Goal: Transaction & Acquisition: Purchase product/service

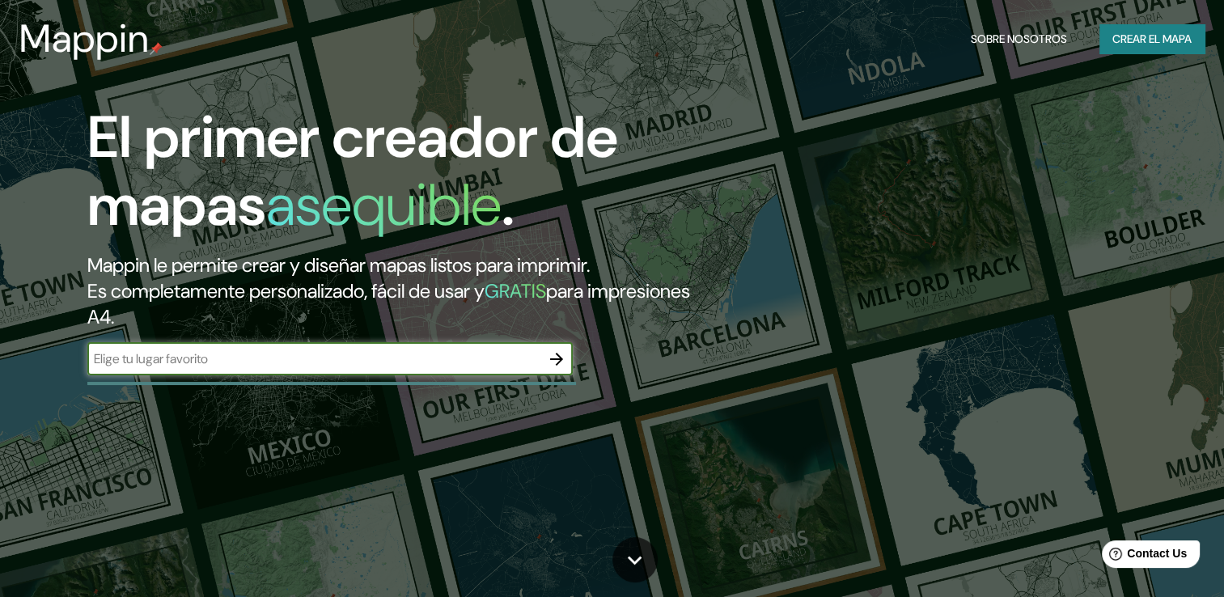
click at [557, 357] on icon "button" at bounding box center [556, 359] width 19 height 19
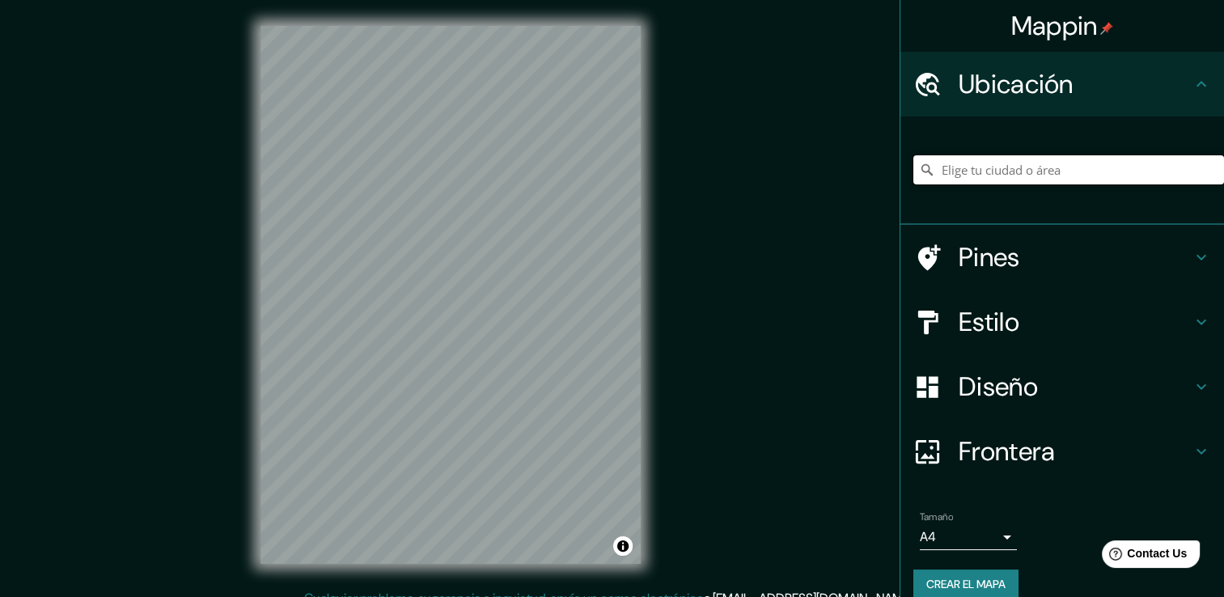
click at [984, 176] on input "Elige tu ciudad o área" at bounding box center [1069, 169] width 311 height 29
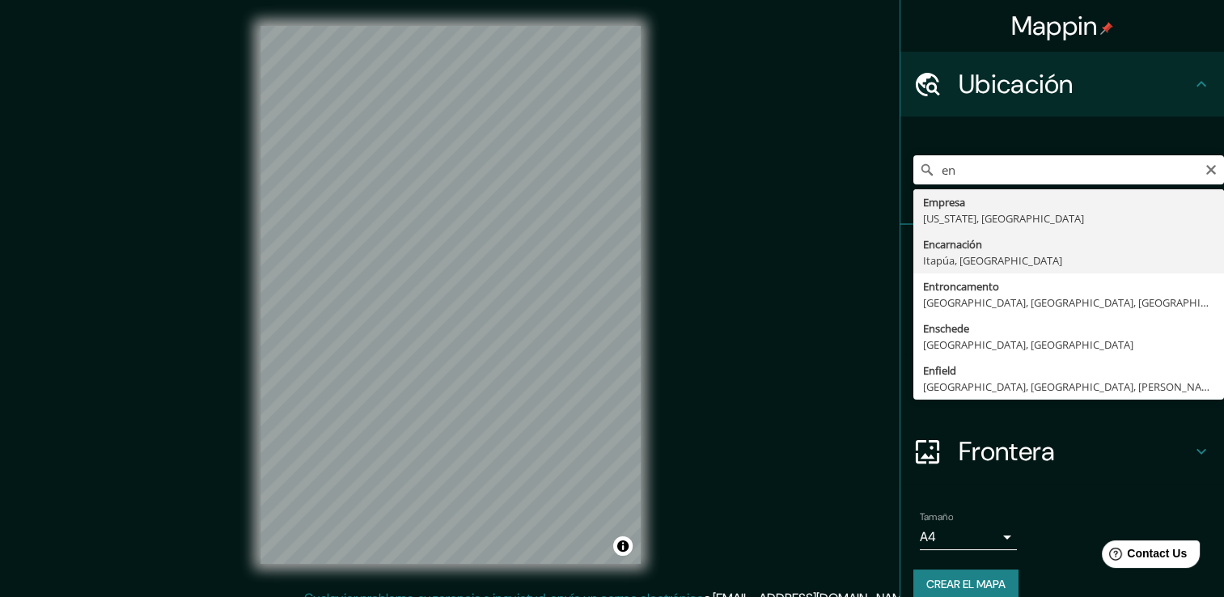
type input "Encarnación, [GEOGRAPHIC_DATA], [GEOGRAPHIC_DATA]"
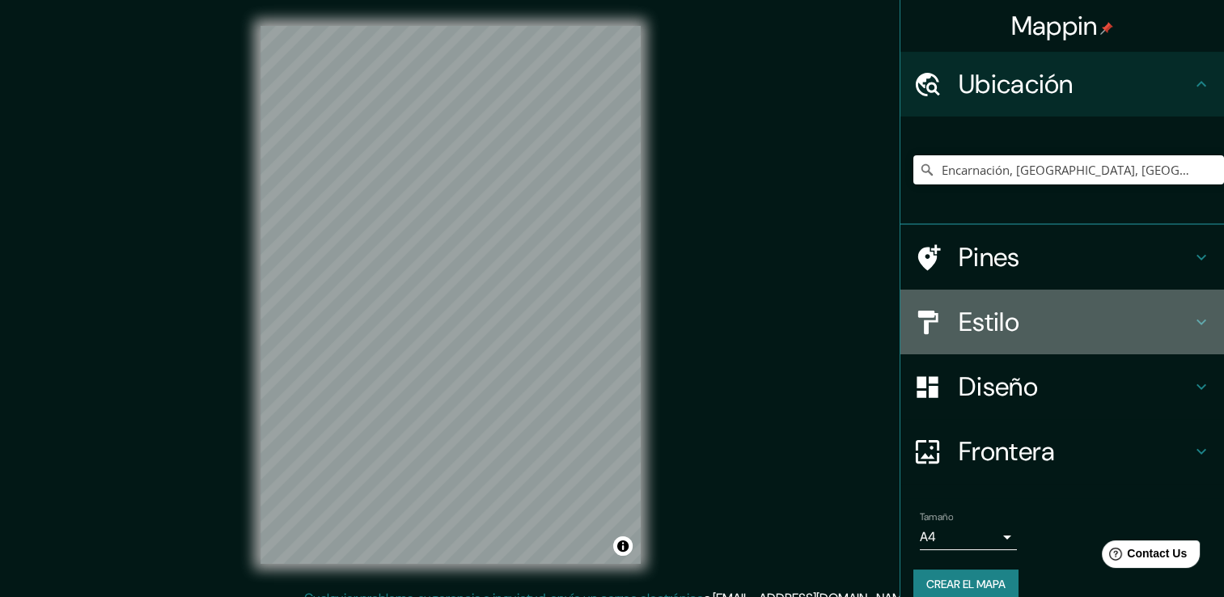
click at [985, 329] on h4 "Estilo" at bounding box center [1075, 322] width 233 height 32
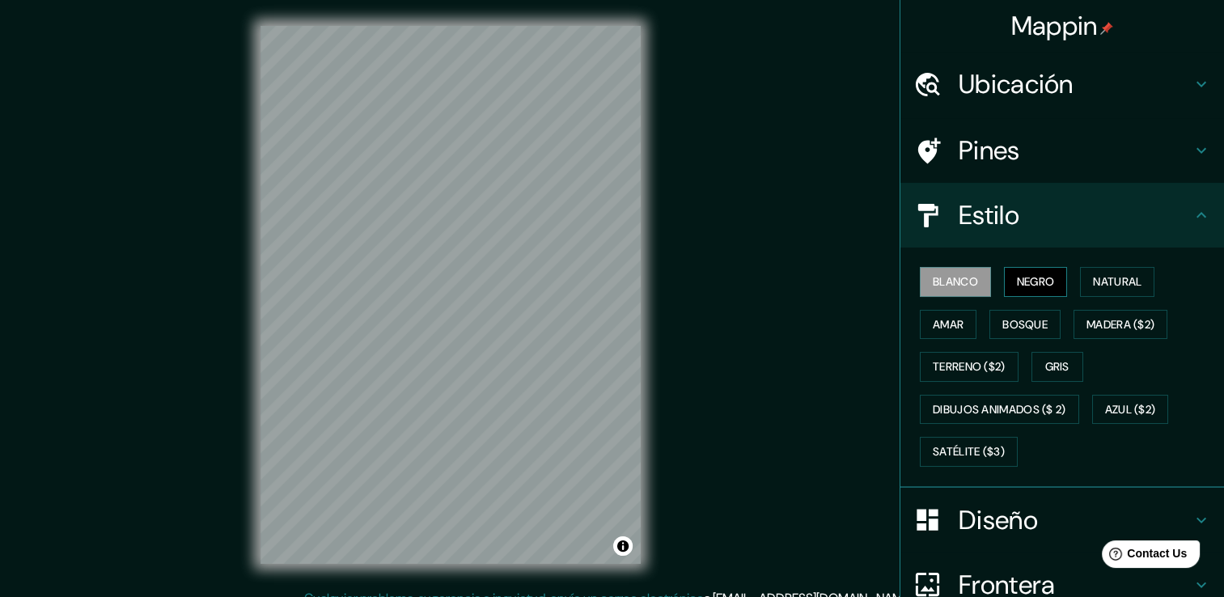
click at [1028, 278] on font "Negro" at bounding box center [1036, 282] width 38 height 20
click at [1097, 273] on font "Natural" at bounding box center [1117, 282] width 49 height 20
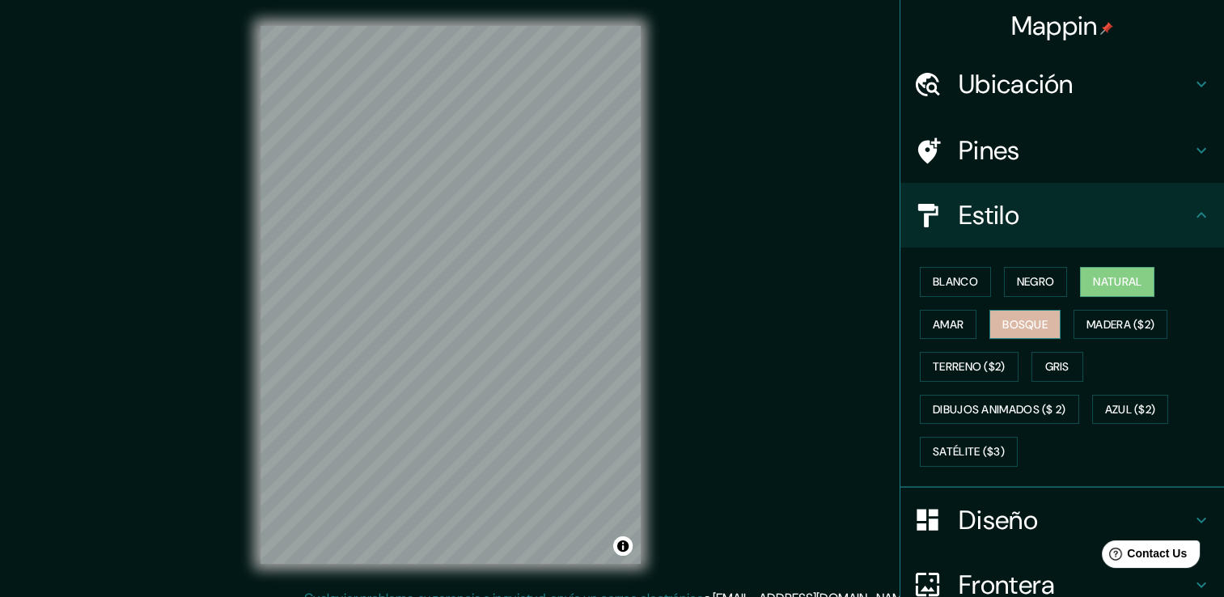
click at [1003, 320] on font "Bosque" at bounding box center [1025, 325] width 45 height 20
click at [959, 326] on button "Amar" at bounding box center [948, 325] width 57 height 30
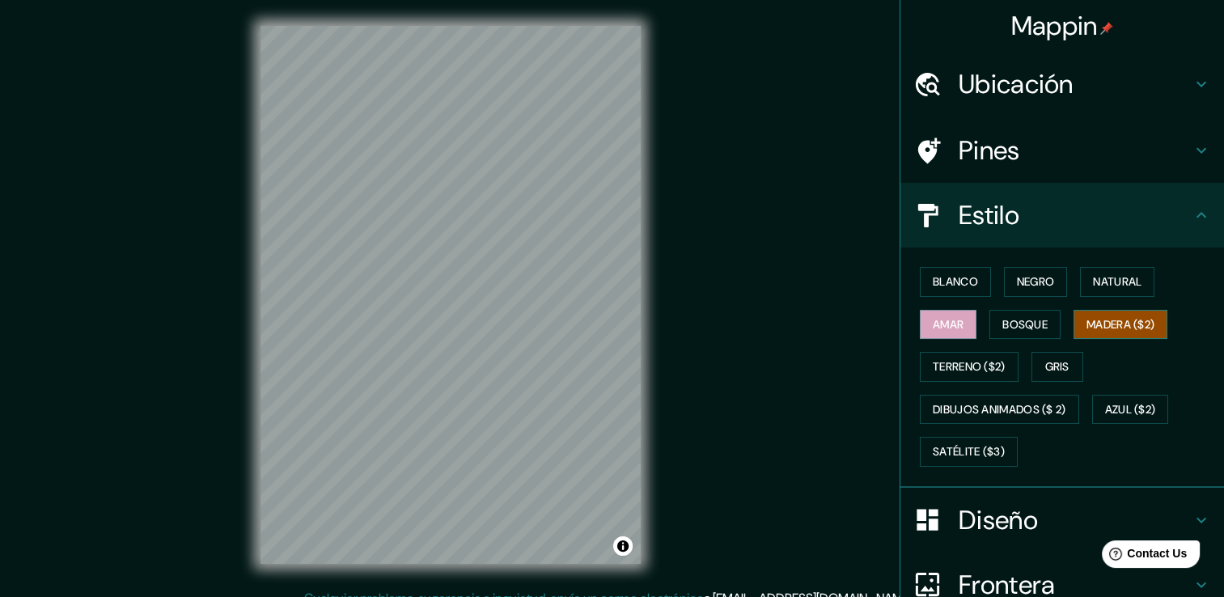
click at [1087, 320] on font "Madera ($2)" at bounding box center [1121, 325] width 68 height 20
click at [998, 368] on button "Terreno ($2)" at bounding box center [969, 367] width 99 height 30
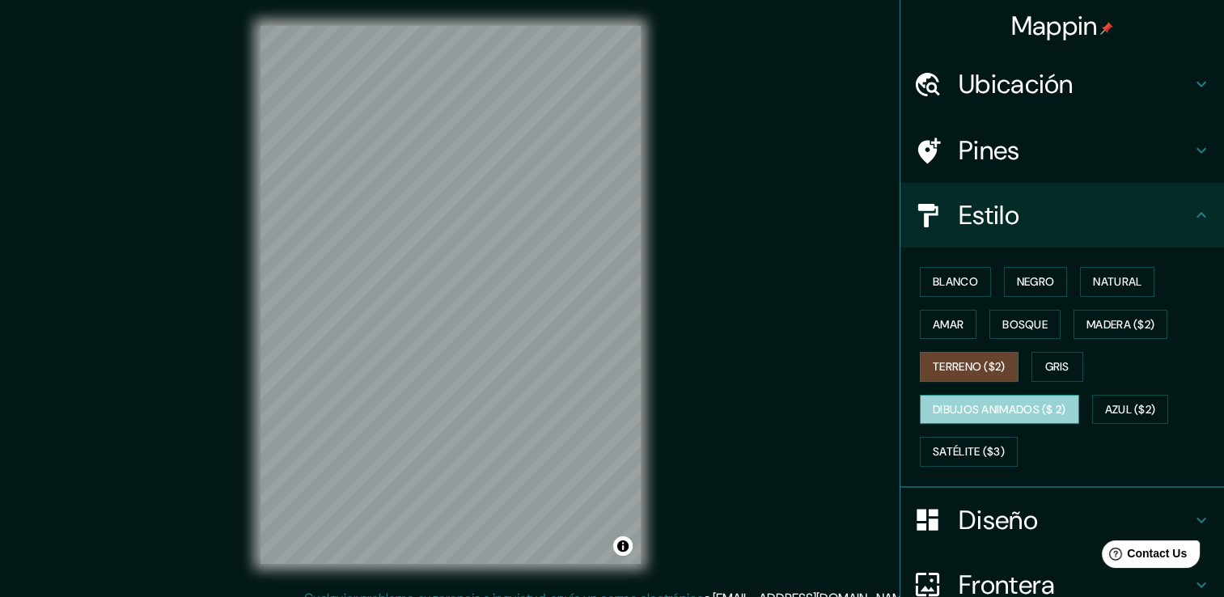
click at [970, 400] on font "Dibujos animados ($ 2)" at bounding box center [1000, 410] width 134 height 20
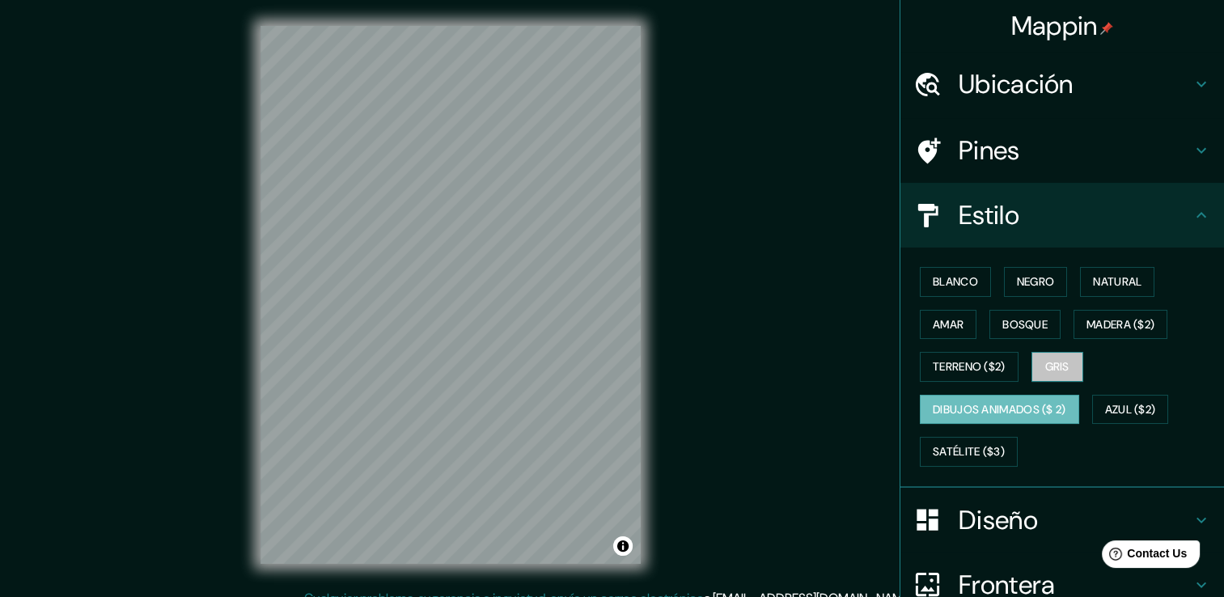
click at [1051, 369] on font "Gris" at bounding box center [1057, 367] width 24 height 20
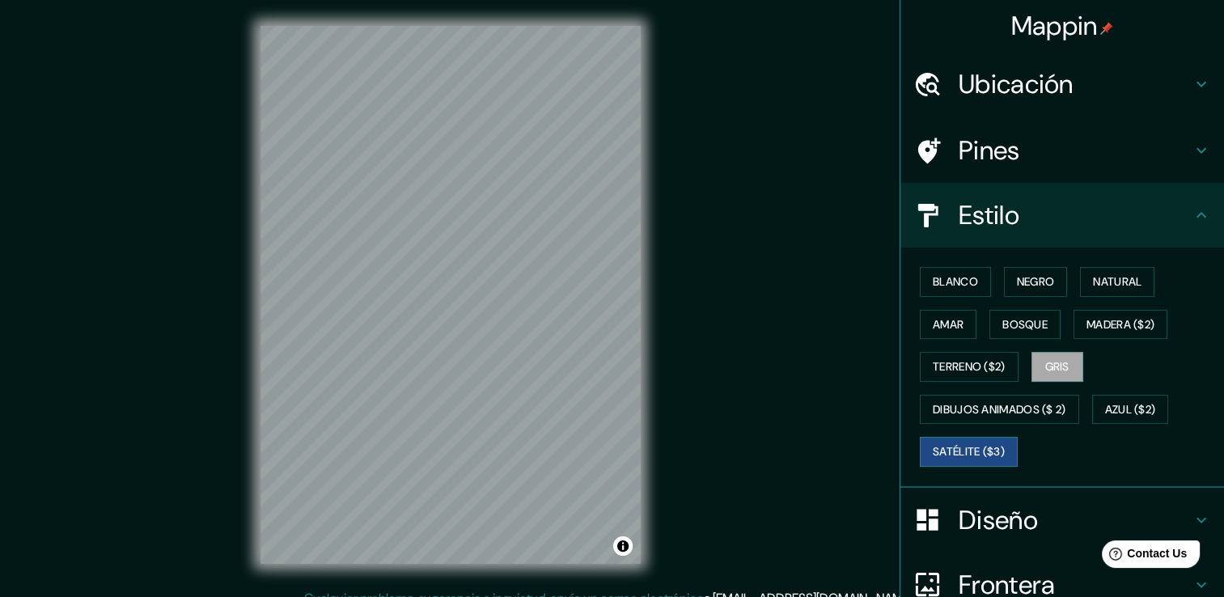
click at [955, 442] on font "Satélite ($3)" at bounding box center [969, 452] width 72 height 20
